Goal: Task Accomplishment & Management: Manage account settings

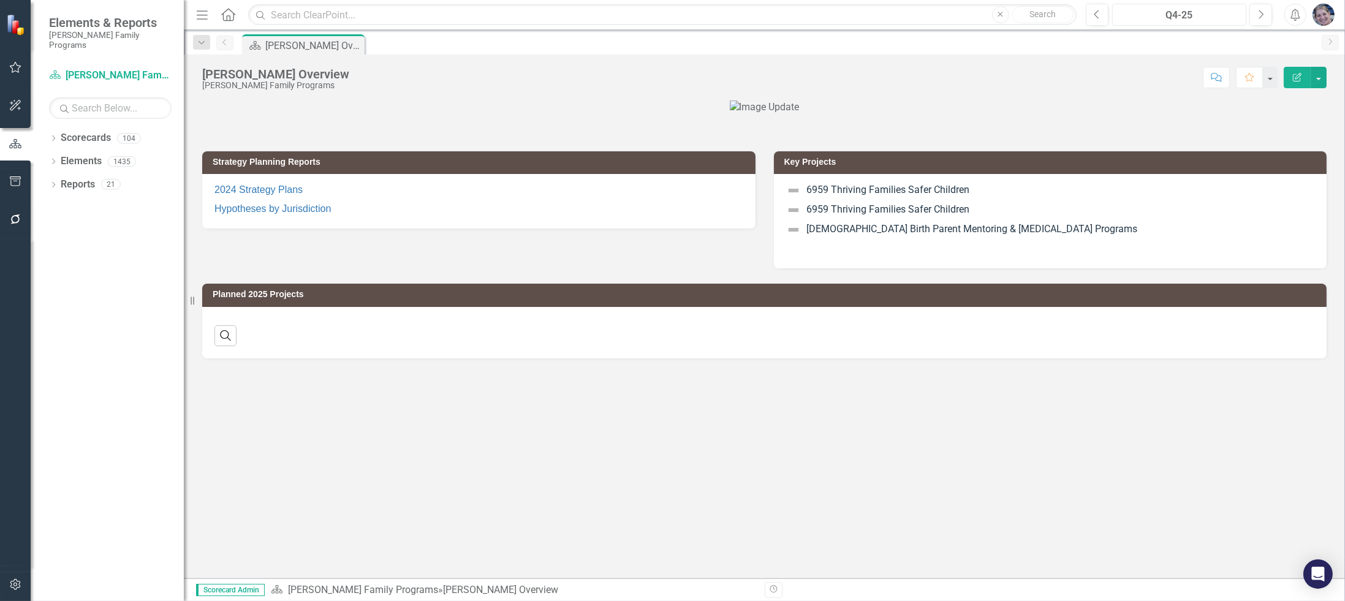
click at [1179, 12] on div "Q4-25" at bounding box center [1179, 15] width 126 height 15
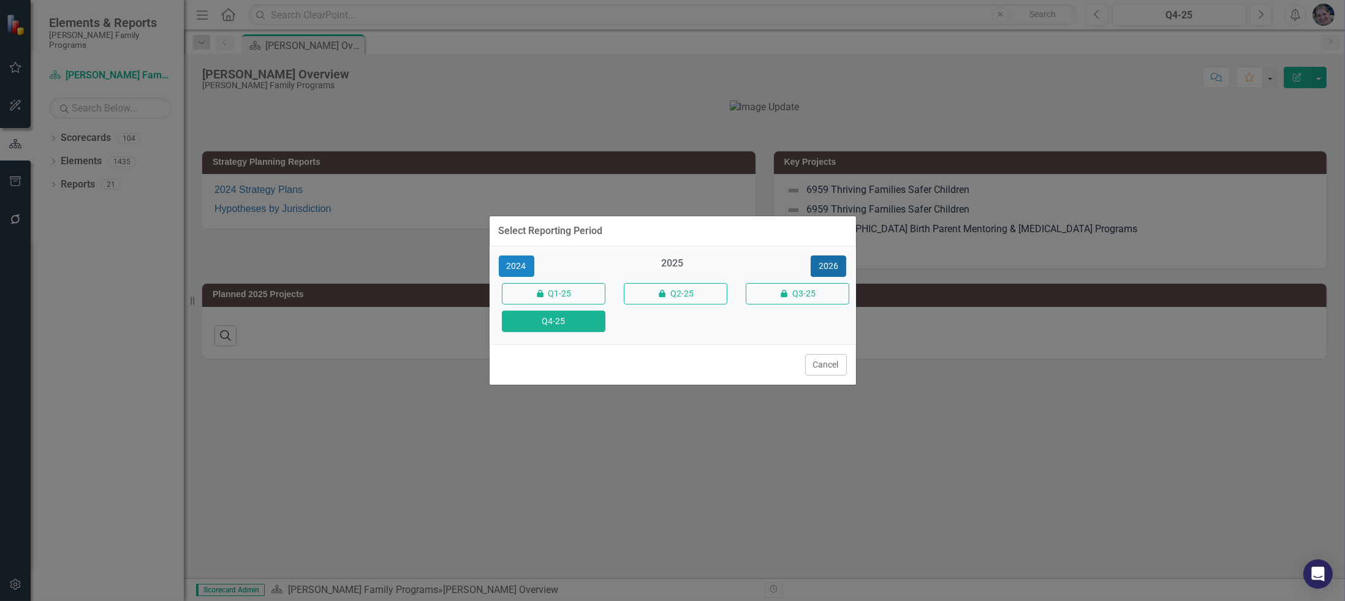
click at [822, 267] on button "2026" at bounding box center [828, 265] width 36 height 21
click at [572, 322] on button "Q4-26" at bounding box center [554, 321] width 104 height 21
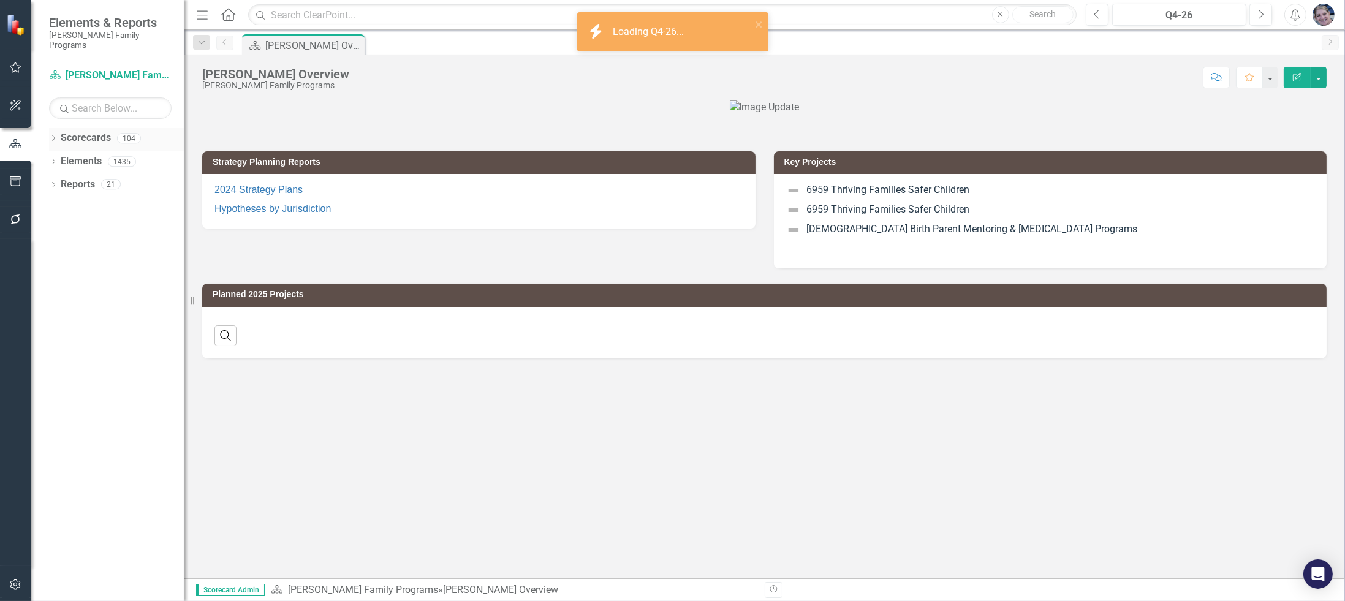
click at [51, 136] on icon "Dropdown" at bounding box center [53, 139] width 9 height 7
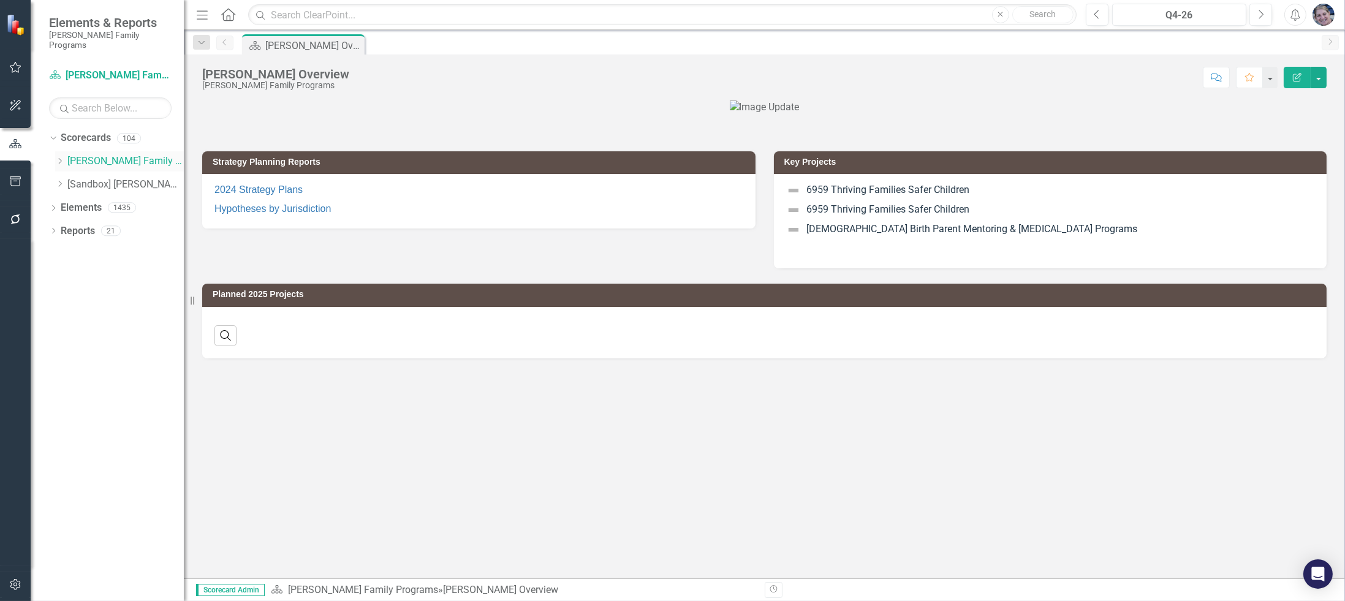
click at [59, 157] on icon "Dropdown" at bounding box center [59, 160] width 9 height 7
click at [66, 221] on div "Dropdown Strategic Consulting 3" at bounding box center [119, 232] width 129 height 23
click at [73, 227] on icon "Dropdown" at bounding box center [71, 230] width 9 height 7
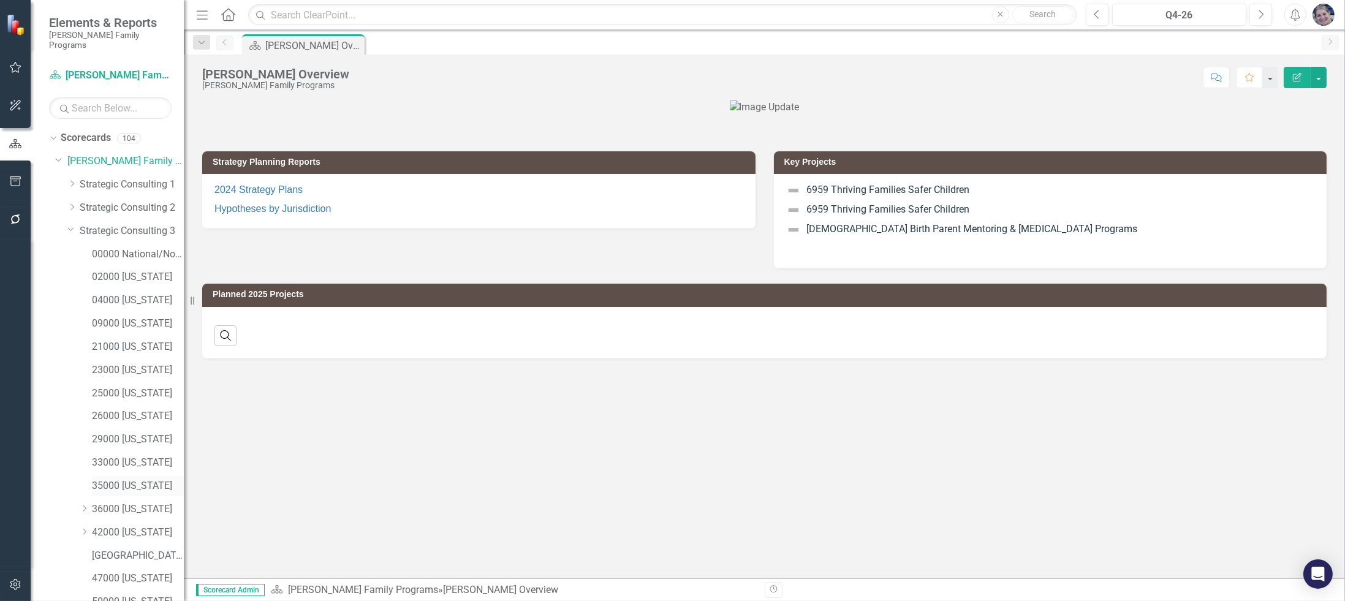
click at [150, 479] on link "35000 [US_STATE]" at bounding box center [138, 486] width 92 height 14
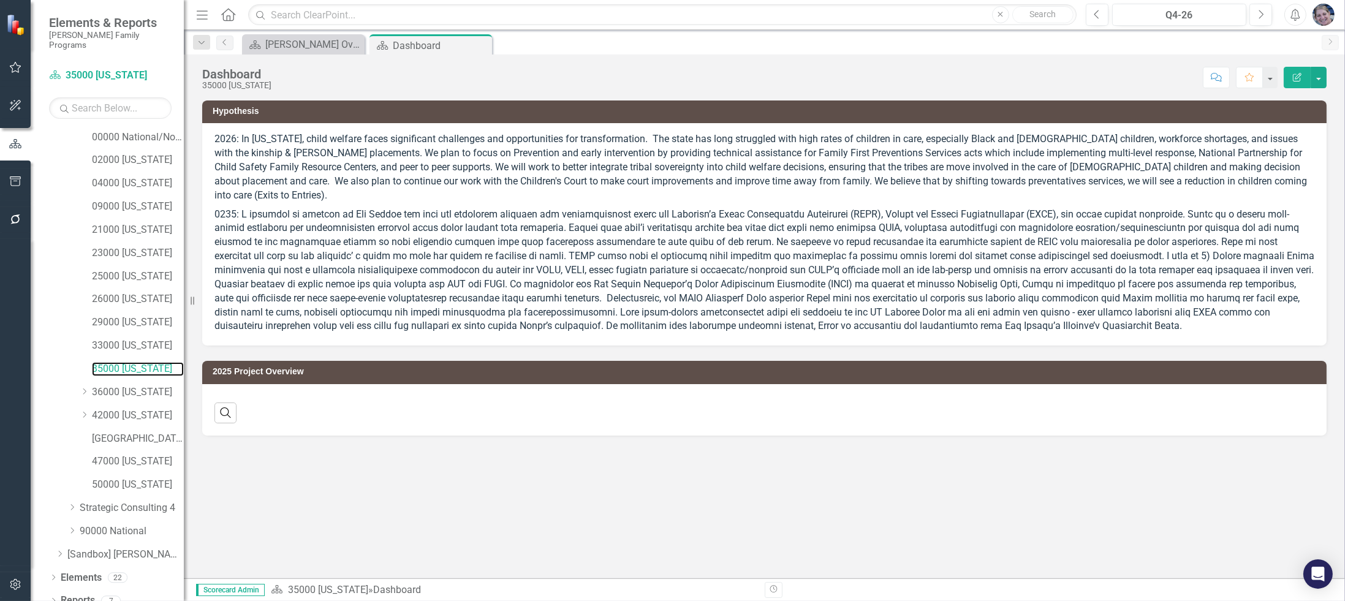
scroll to position [119, 0]
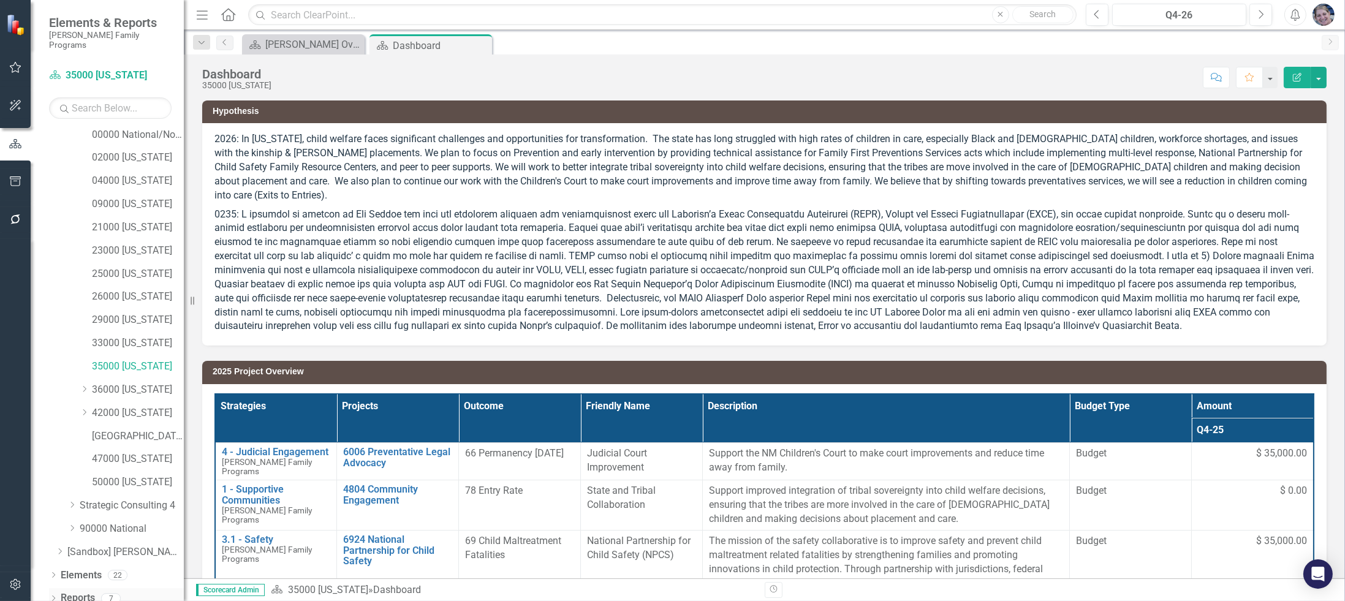
click at [66, 591] on link "Reports" at bounding box center [78, 598] width 34 height 14
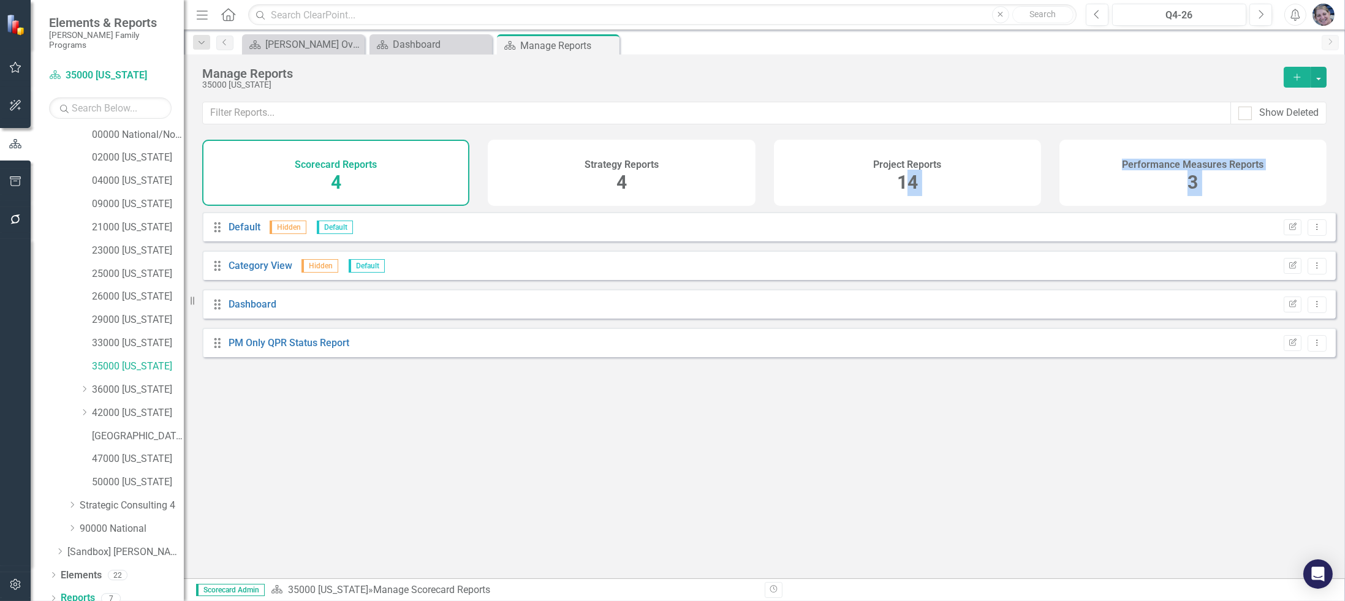
drag, startPoint x: 908, startPoint y: 177, endPoint x: 826, endPoint y: 482, distance: 315.7
click at [826, 482] on div "Show Deleted Scorecard Reports 4 Strategy Reports 4 Project Reports 14 Performa…" at bounding box center [764, 340] width 1161 height 477
click at [890, 183] on div "Project Reports 14" at bounding box center [907, 173] width 267 height 66
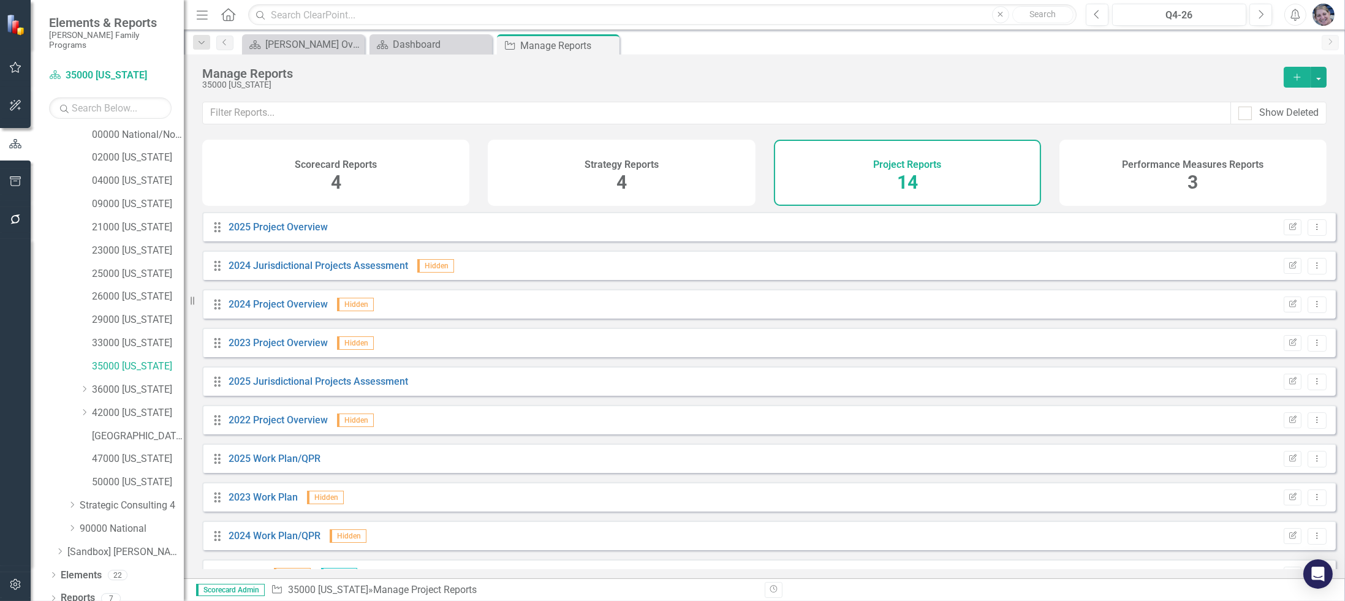
scroll to position [183, 0]
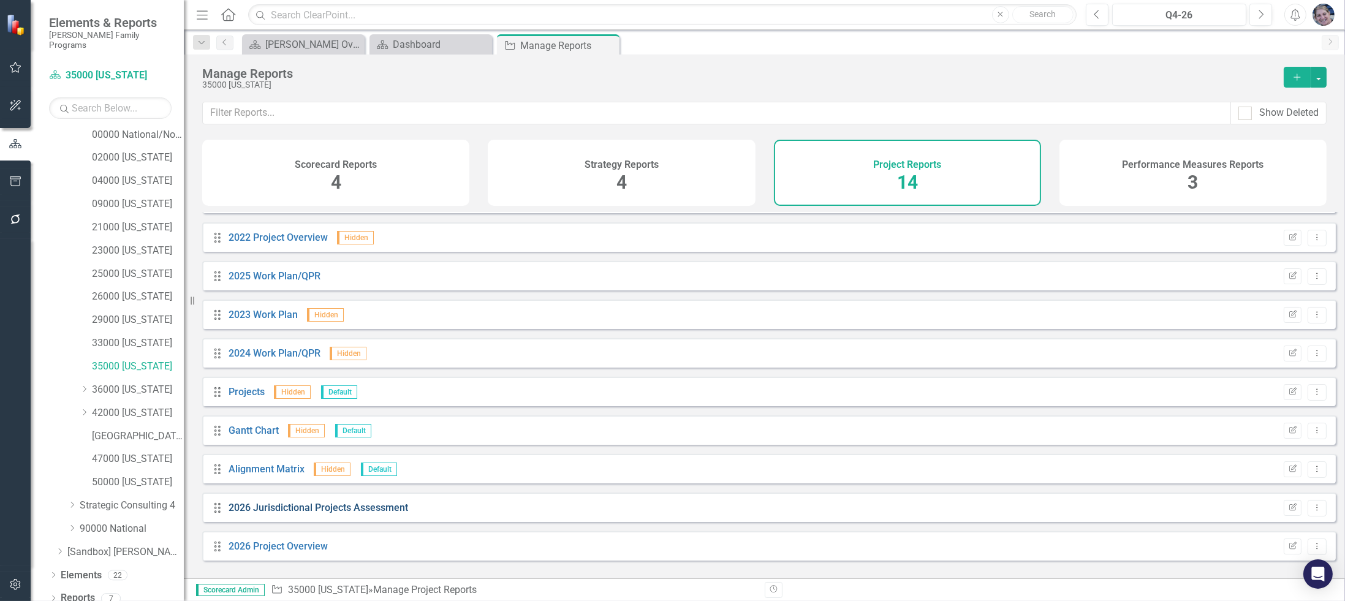
click at [327, 513] on link "2026 Jurisdictional Projects Assessment" at bounding box center [317, 508] width 179 height 12
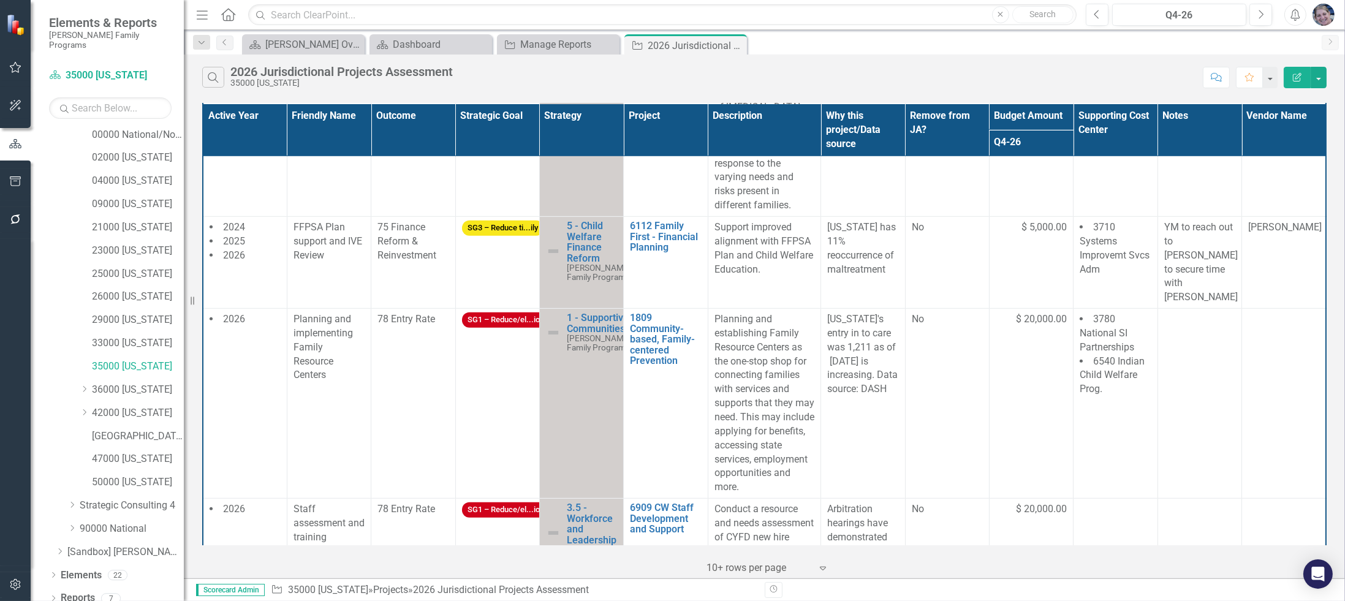
scroll to position [1837, 0]
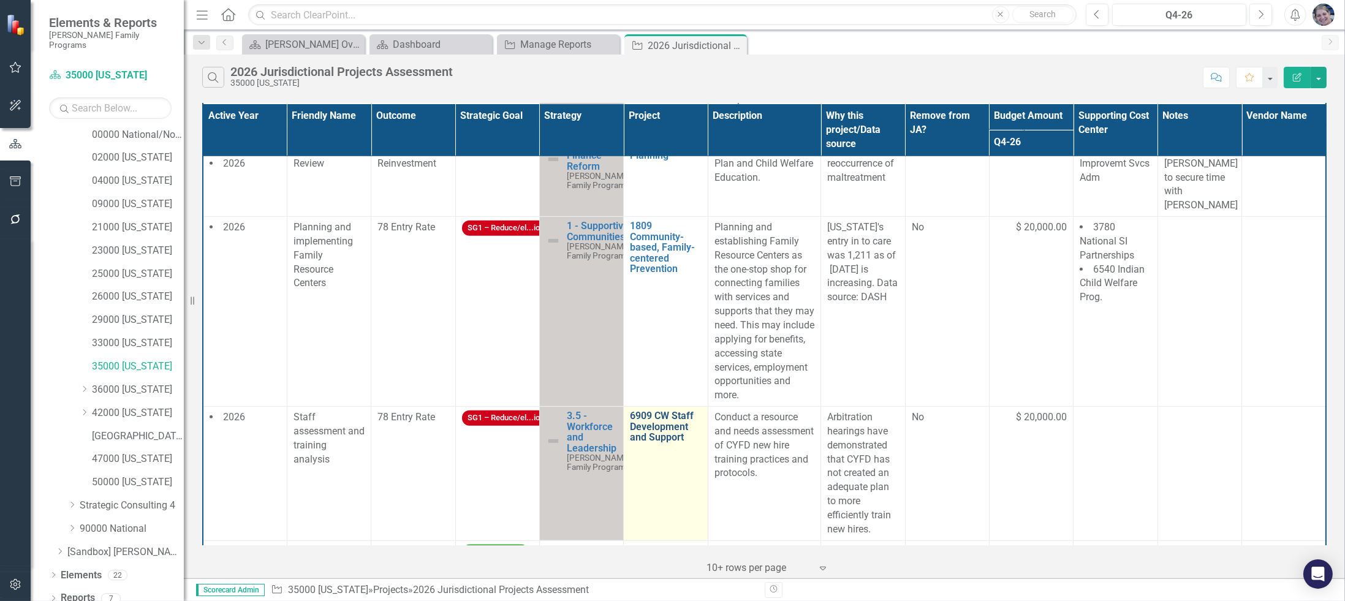
click at [664, 428] on link "6909 CW Staff Development and Support" at bounding box center [665, 426] width 71 height 32
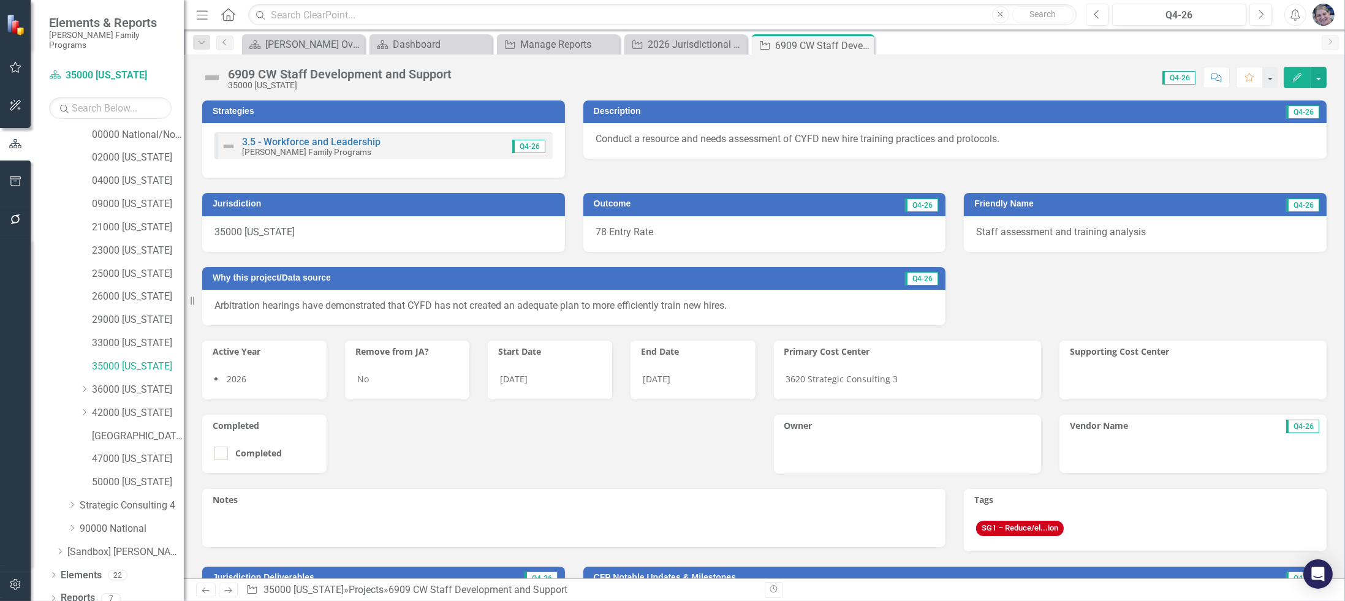
click at [729, 234] on div "78 Entry Rate" at bounding box center [764, 234] width 363 height 36
click at [662, 234] on div "78 Entry Rate" at bounding box center [764, 234] width 363 height 36
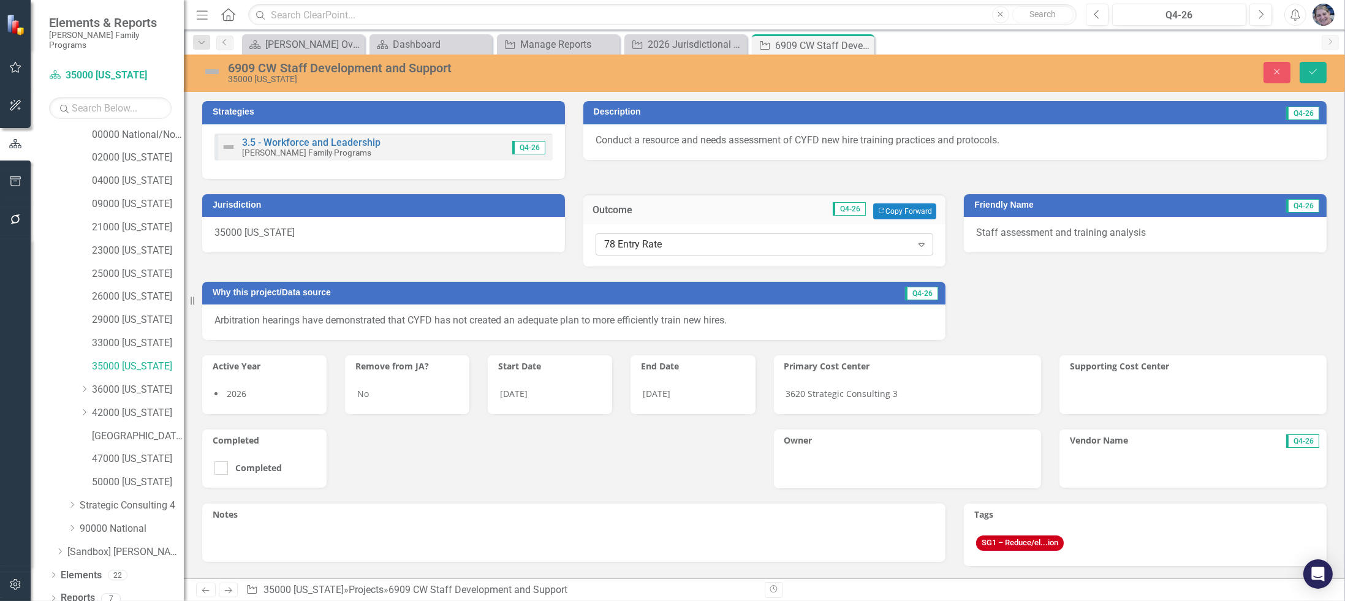
click at [651, 238] on div "78 Entry Rate" at bounding box center [757, 244] width 307 height 14
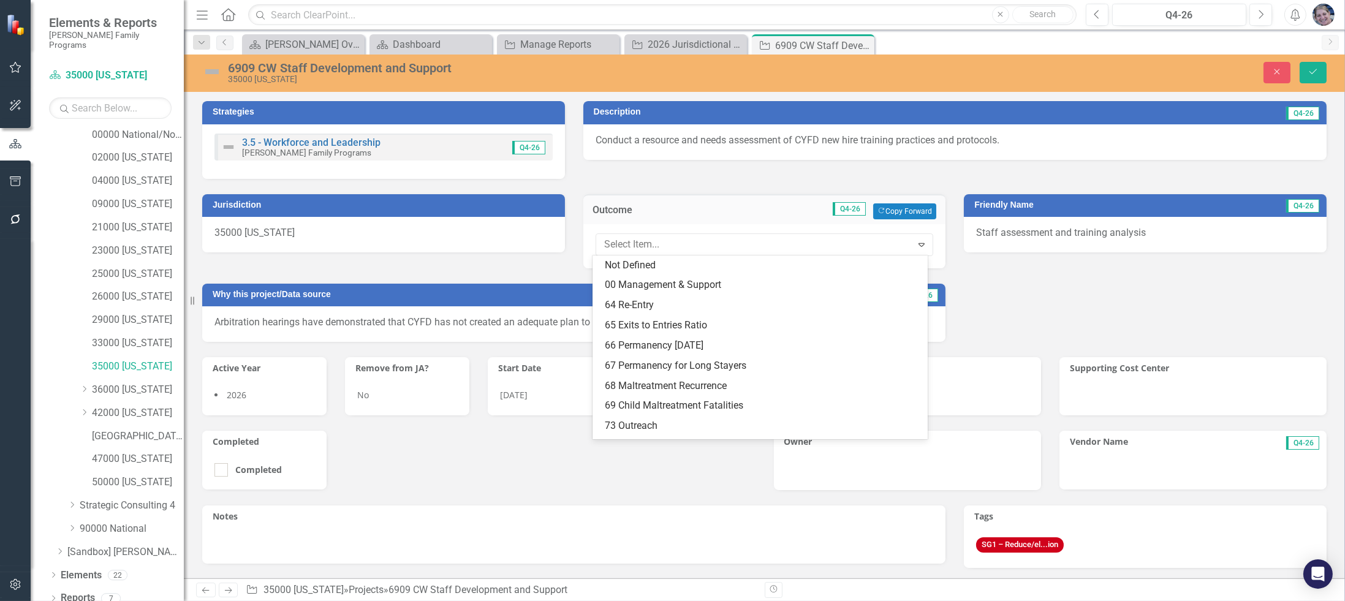
scroll to position [178, 0]
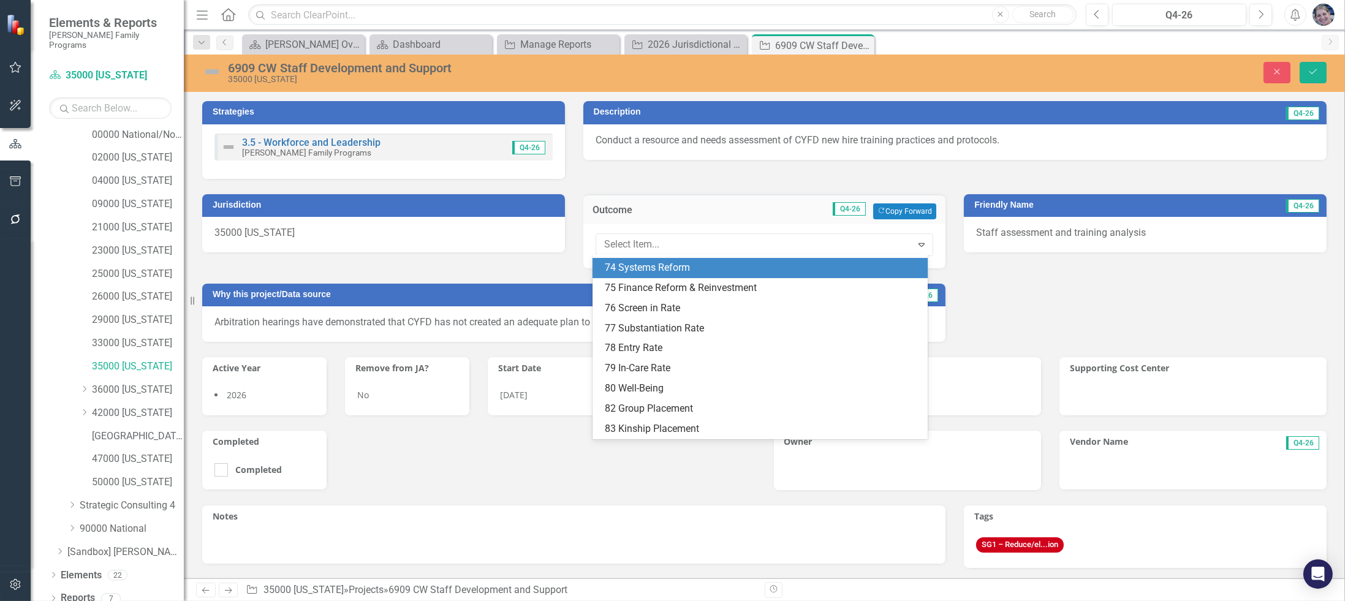
click at [628, 266] on div "74 Systems Reform" at bounding box center [762, 268] width 315 height 14
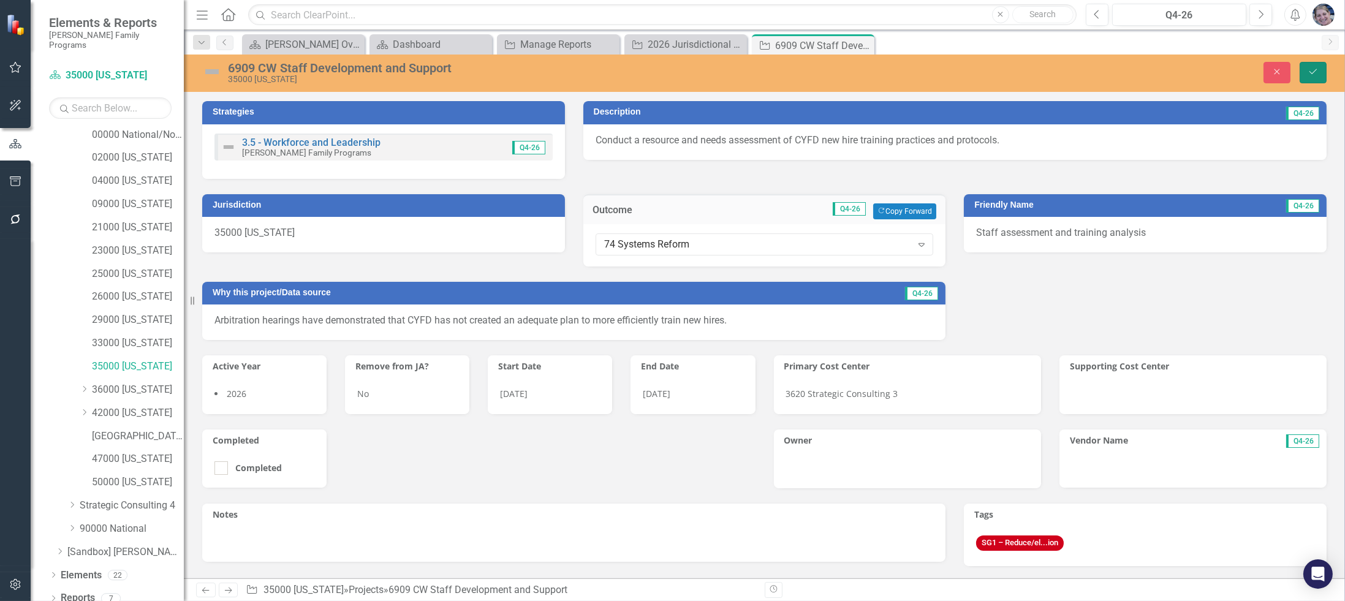
click at [1314, 75] on icon "Save" at bounding box center [1312, 71] width 11 height 9
